Goal: Task Accomplishment & Management: Manage account settings

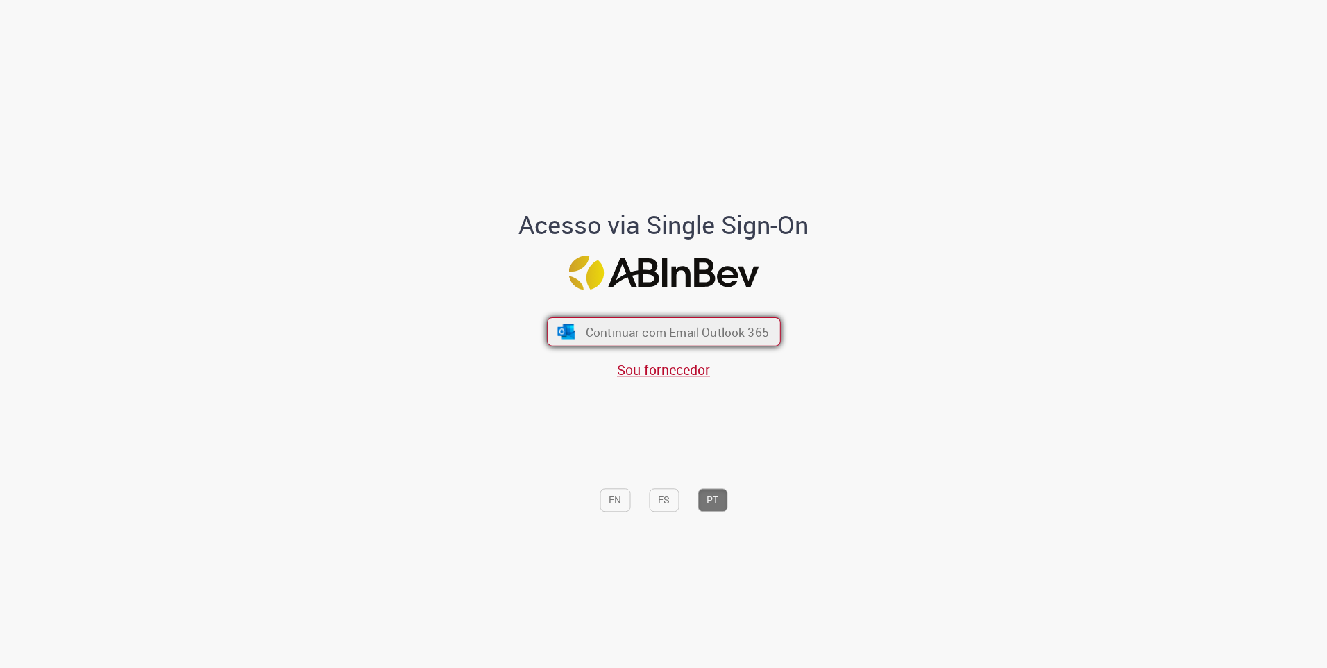
click at [657, 321] on button "Continuar com Email Outlook 365" at bounding box center [664, 331] width 234 height 29
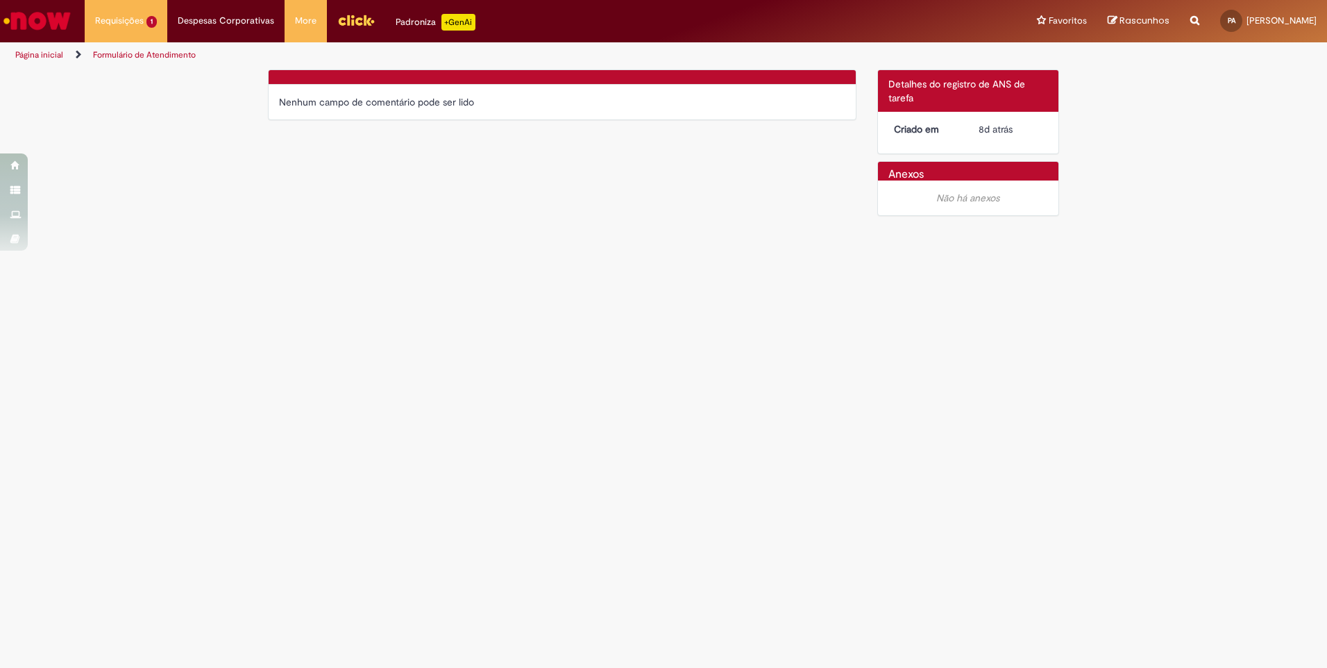
click at [951, 140] on div "Criado em 8d atrás 8 dias atrás" at bounding box center [968, 133] width 181 height 42
click at [929, 125] on dt "Criado em" at bounding box center [926, 129] width 85 height 14
click at [929, 106] on div "Detalhes do tíquete Detalhes do registro de ANS de tarefa" at bounding box center [968, 91] width 181 height 42
click at [919, 98] on div "Detalhes do tíquete Detalhes do registro de ANS de tarefa" at bounding box center [968, 91] width 181 height 42
click at [851, 83] on div at bounding box center [562, 77] width 587 height 15
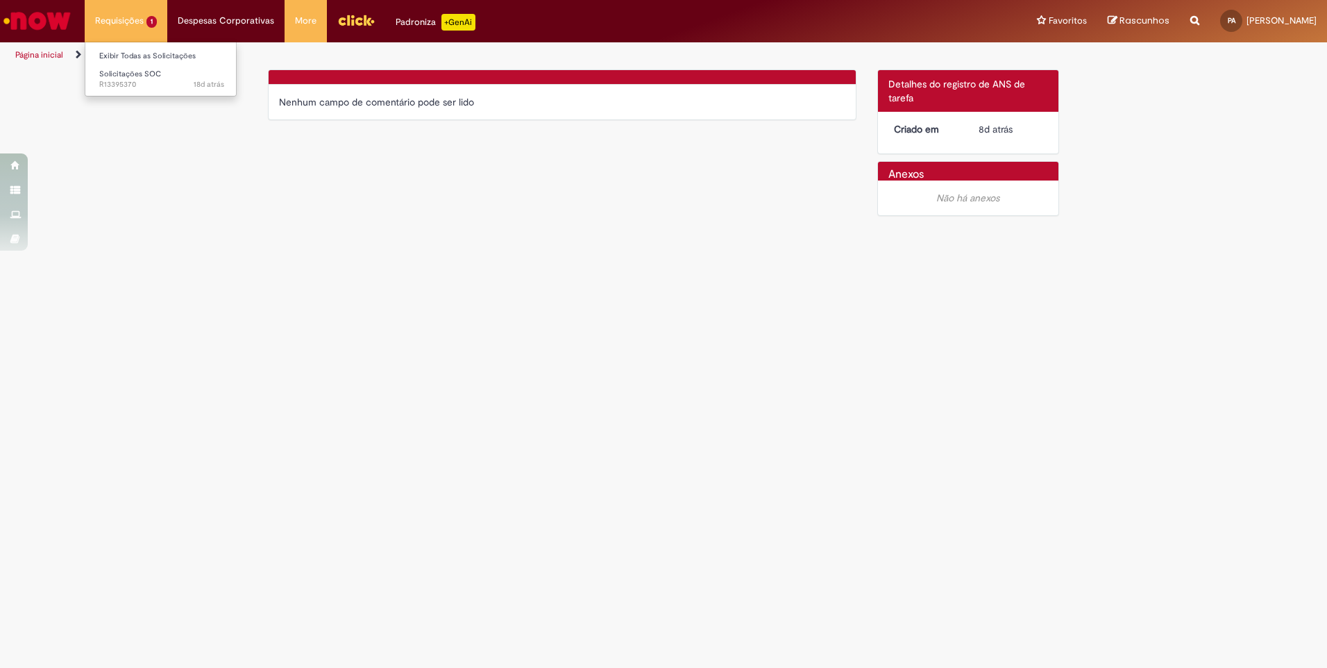
click at [142, 25] on li "Requisições 1 Exibir Todas as Solicitações Solicitações SOC 18d atrás 18 dias a…" at bounding box center [126, 21] width 83 height 42
click at [119, 85] on span "18d atrás 18 dias atrás R13395370" at bounding box center [161, 84] width 125 height 11
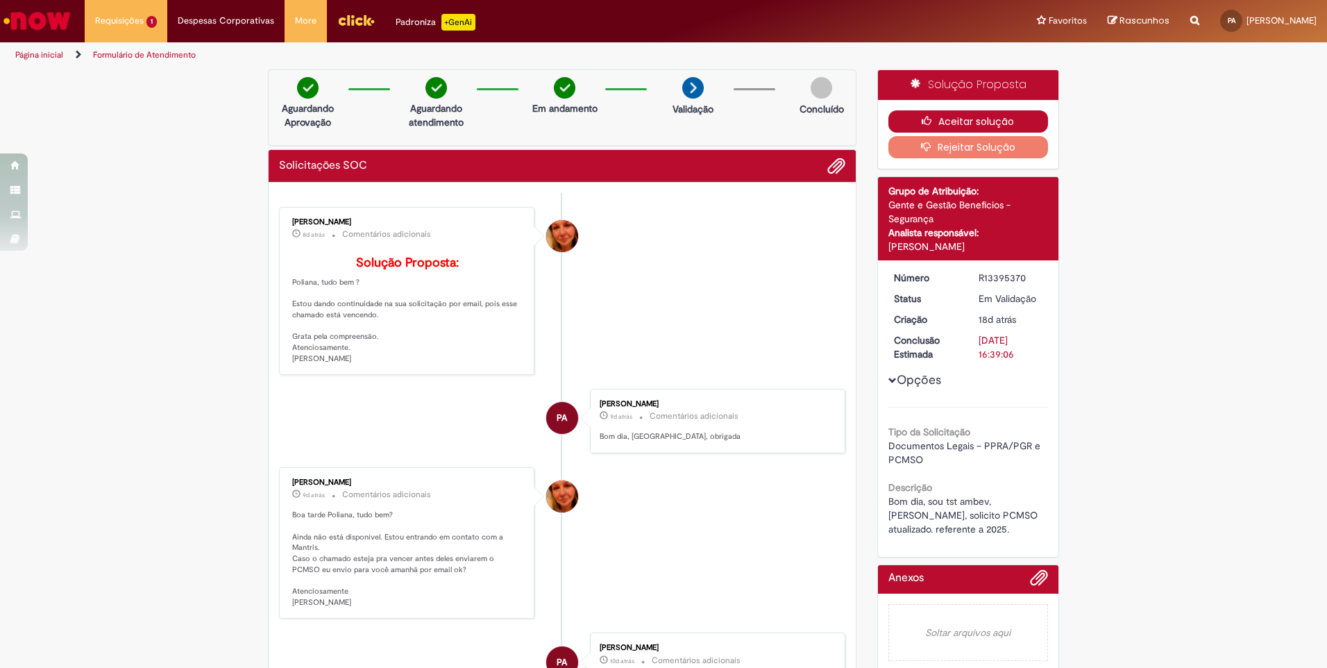
click at [957, 122] on button "Aceitar solução" at bounding box center [969, 121] width 160 height 22
